Goal: Transaction & Acquisition: Download file/media

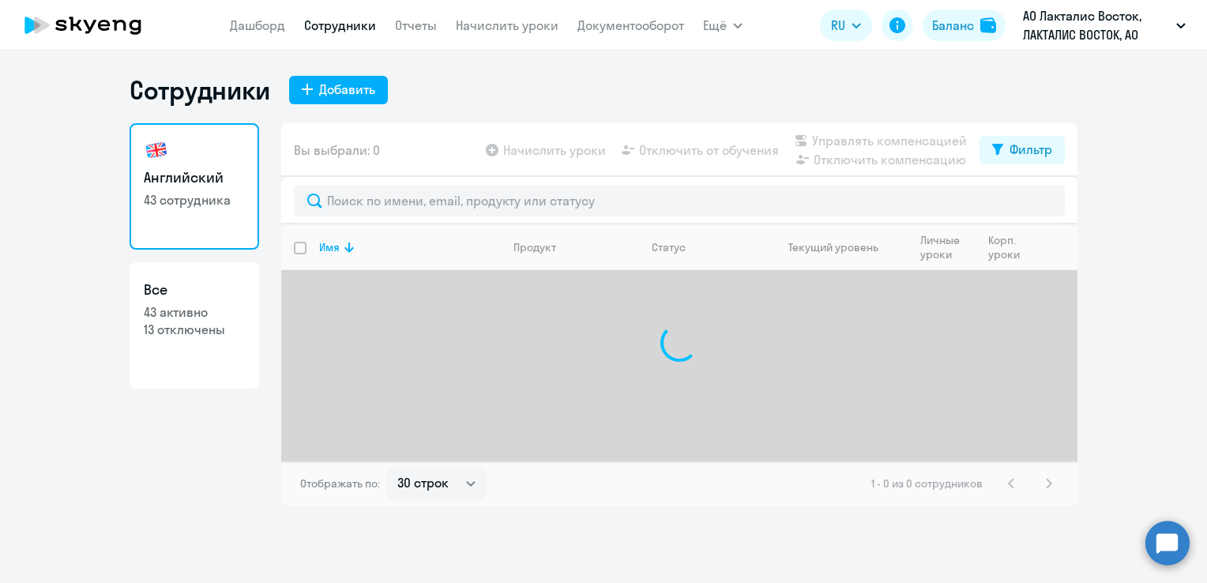
select select "30"
click at [610, 25] on link "Документооборот" at bounding box center [631, 25] width 107 height 16
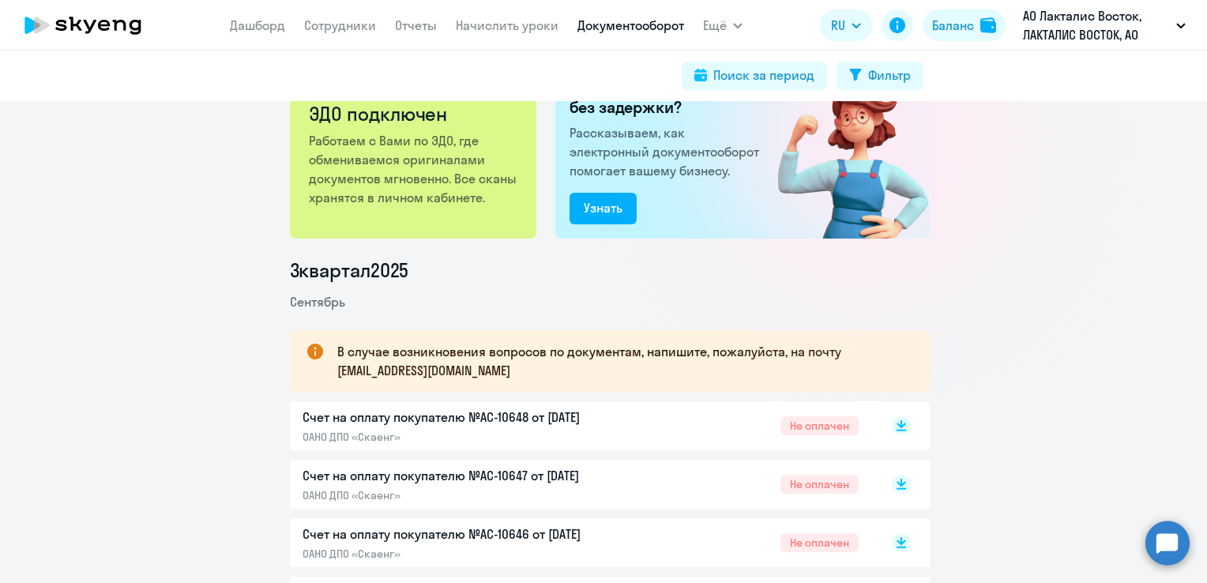
scroll to position [158, 0]
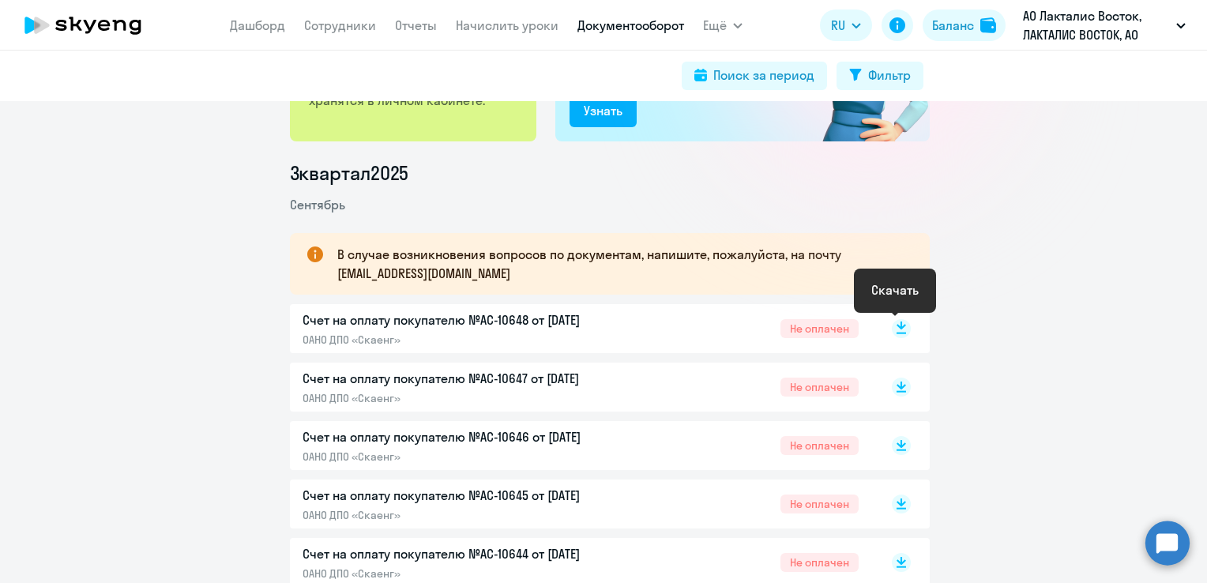
click at [892, 330] on rect at bounding box center [901, 328] width 19 height 19
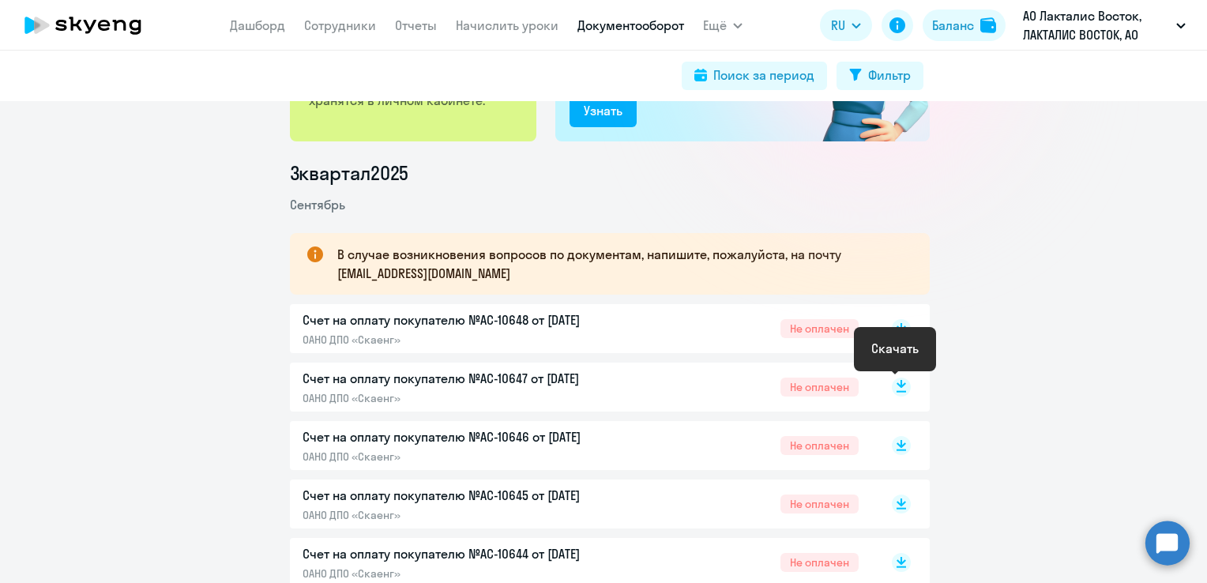
click at [897, 387] on icon at bounding box center [901, 384] width 9 height 8
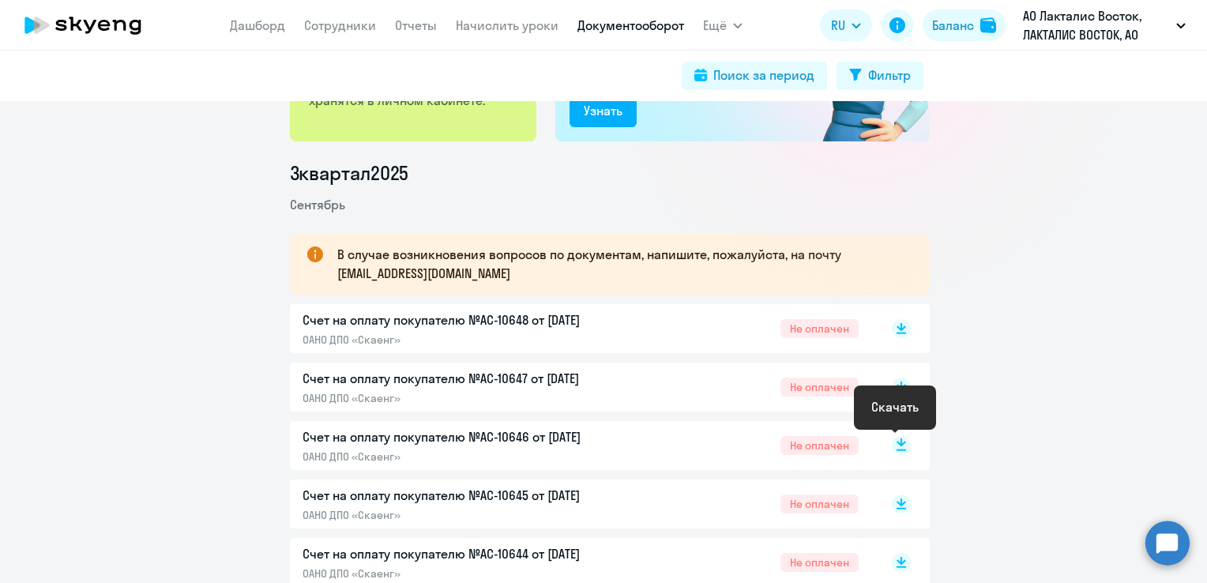
click at [898, 445] on rect at bounding box center [901, 445] width 19 height 19
click at [898, 501] on icon at bounding box center [901, 501] width 9 height 8
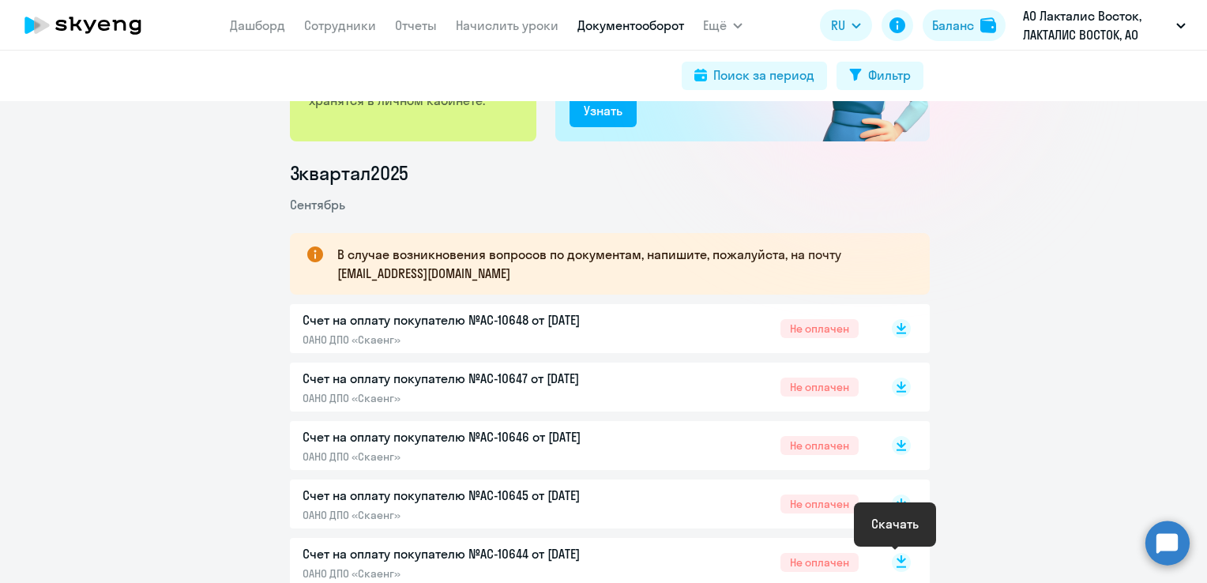
click at [894, 563] on rect at bounding box center [901, 562] width 19 height 19
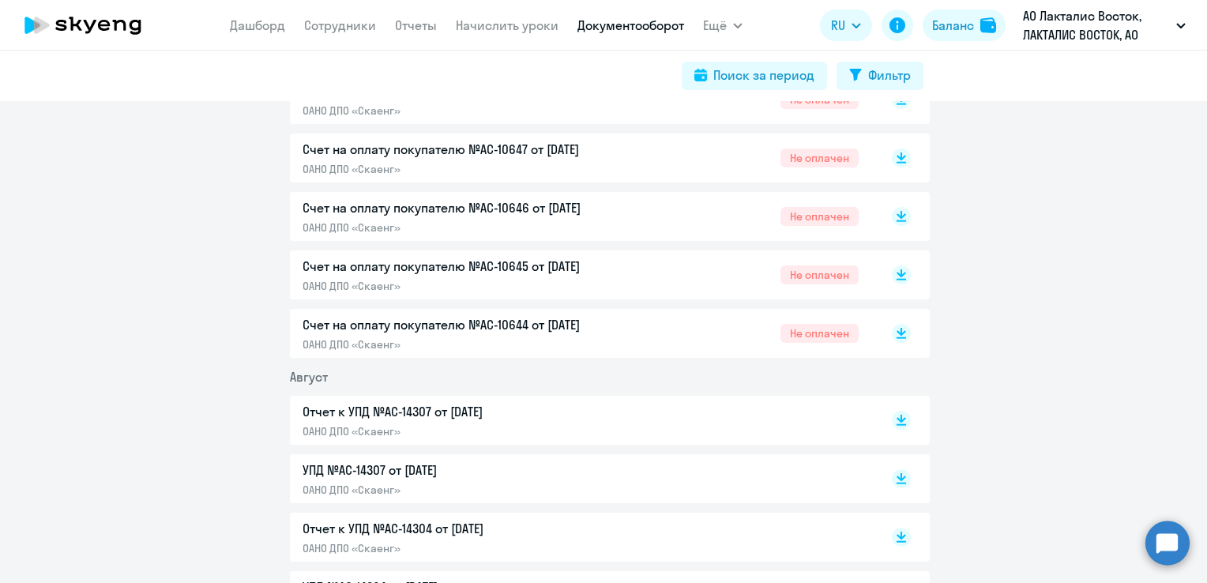
scroll to position [395, 0]
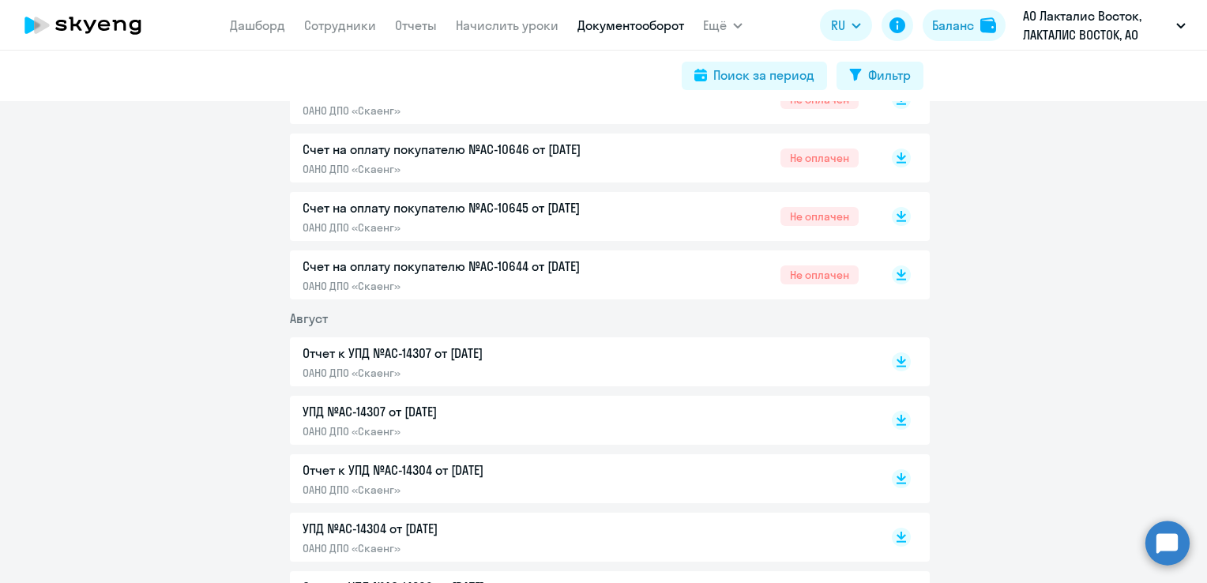
scroll to position [474, 0]
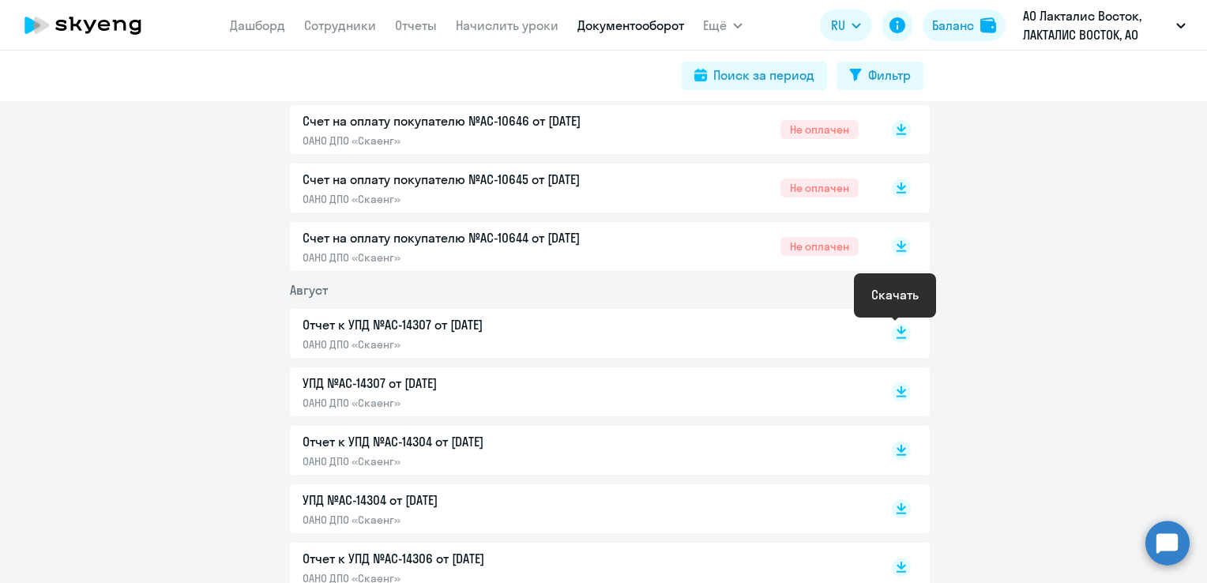
click at [897, 333] on icon at bounding box center [901, 330] width 9 height 8
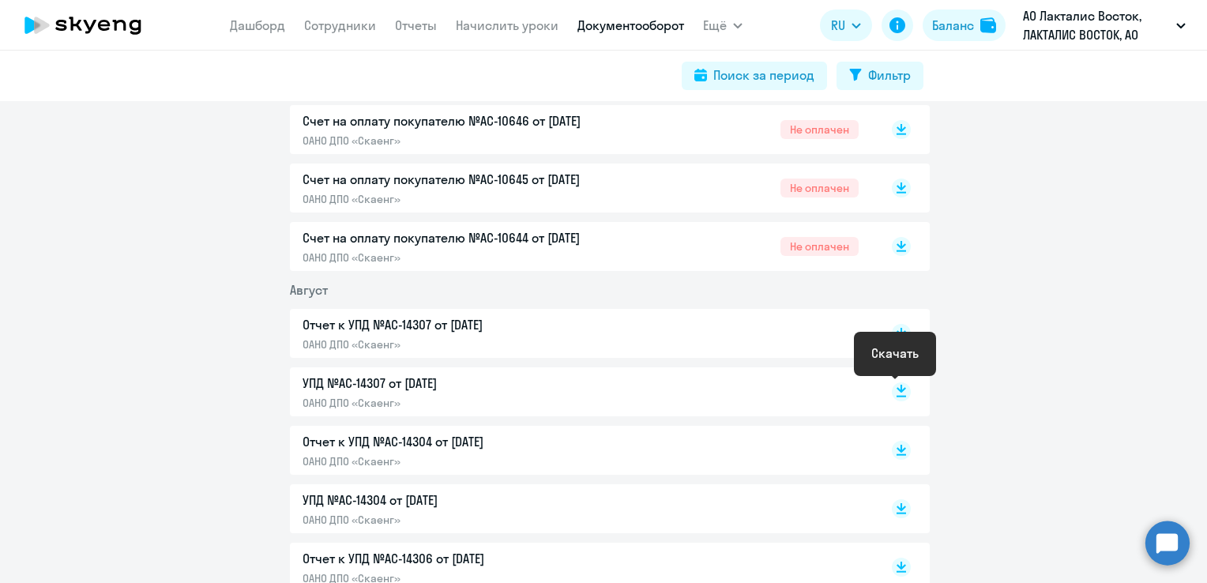
click at [900, 393] on rect at bounding box center [901, 391] width 19 height 19
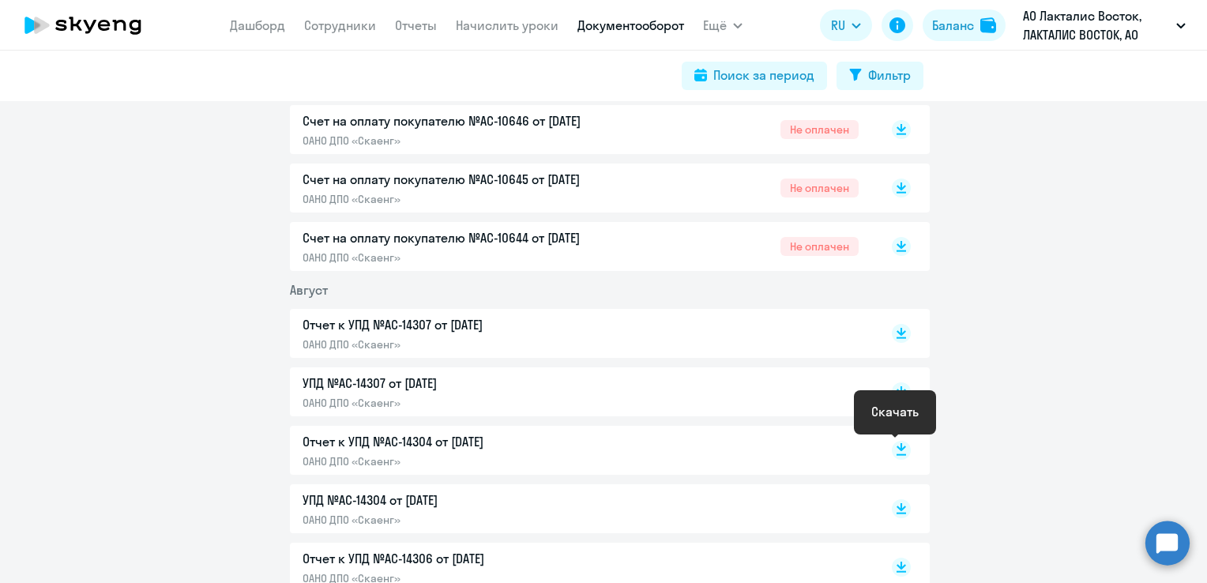
click at [894, 456] on rect at bounding box center [901, 450] width 19 height 19
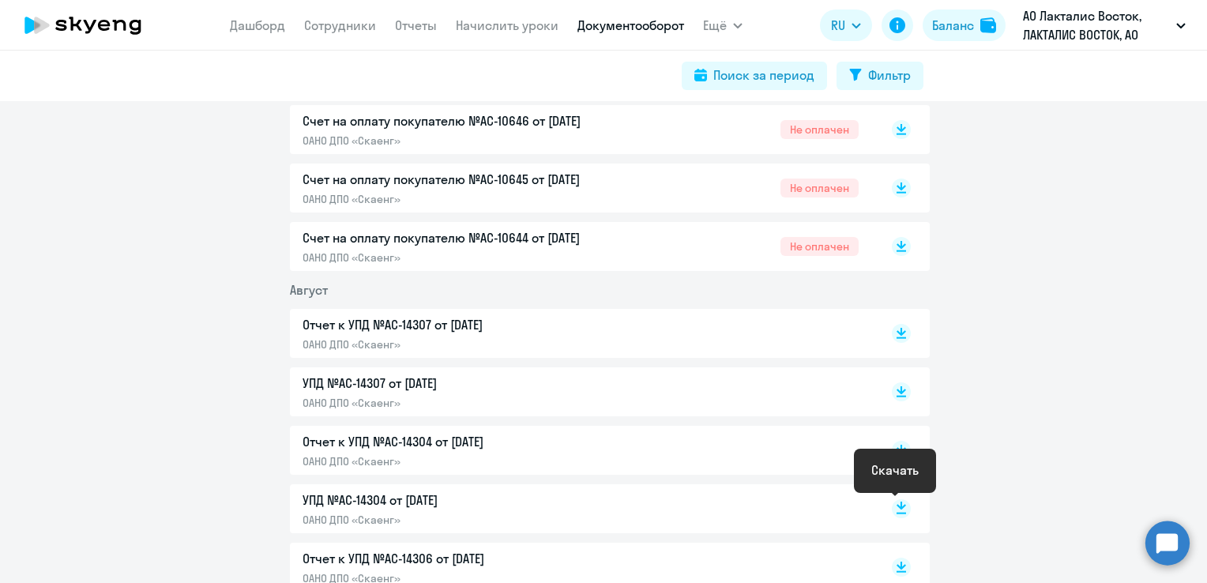
click at [898, 514] on rect at bounding box center [901, 508] width 19 height 19
click at [900, 568] on rect at bounding box center [901, 567] width 19 height 19
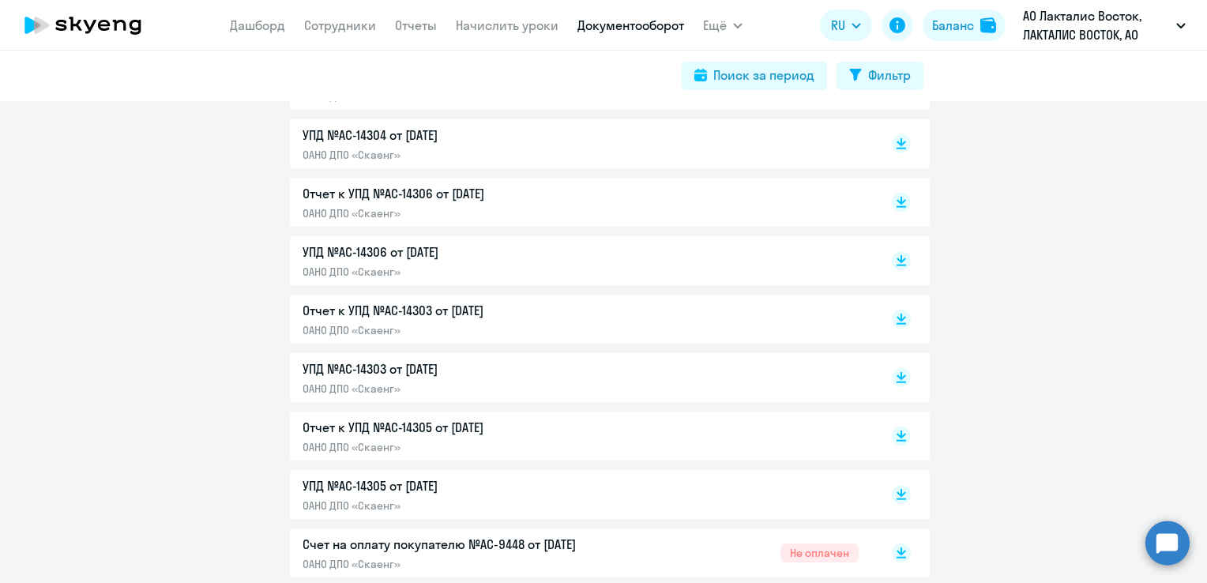
scroll to position [869, 0]
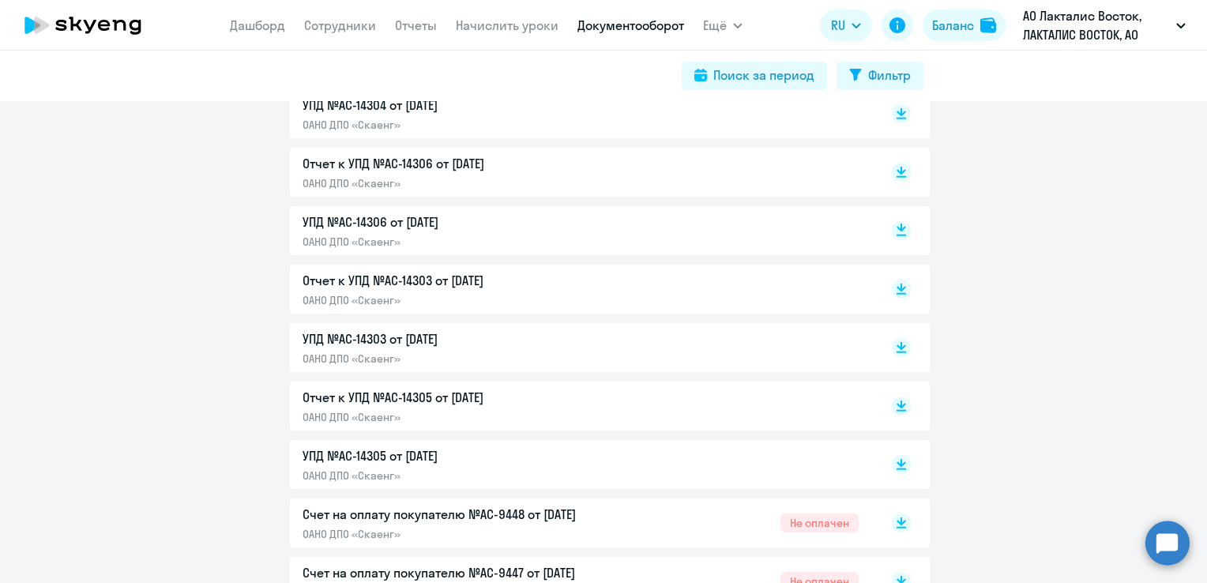
click at [897, 228] on icon at bounding box center [901, 228] width 9 height 8
click at [894, 292] on rect at bounding box center [901, 289] width 19 height 19
drag, startPoint x: 983, startPoint y: 544, endPoint x: 981, endPoint y: 536, distance: 9.0
click at [897, 345] on icon at bounding box center [901, 345] width 9 height 8
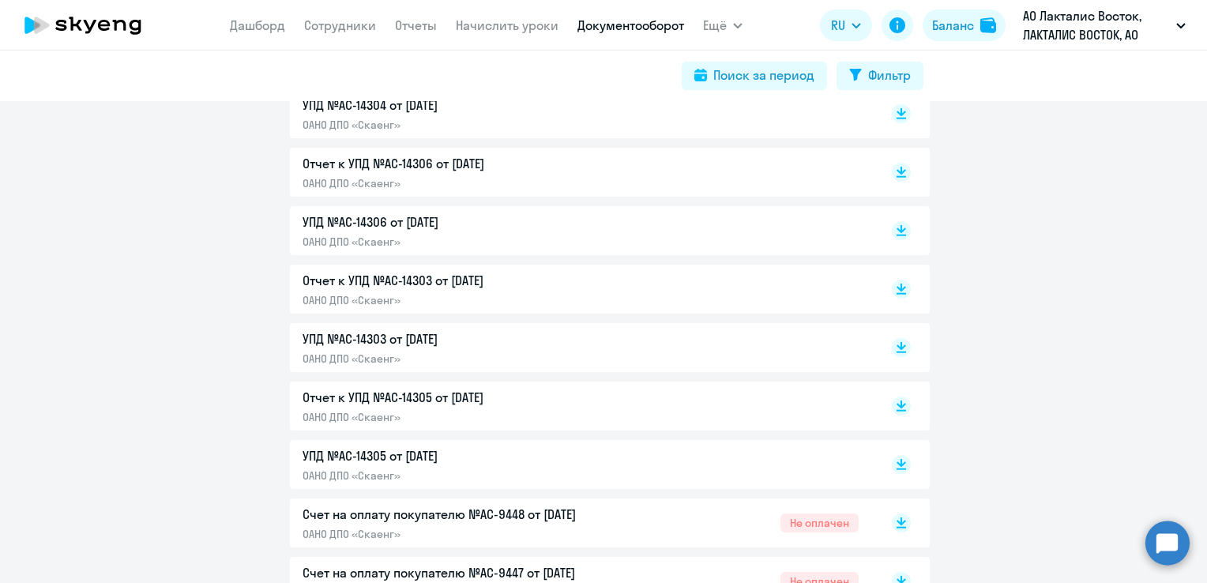
click at [895, 406] on icon at bounding box center [901, 406] width 19 height 19
click at [898, 465] on rect at bounding box center [901, 464] width 19 height 19
